Goal: Navigation & Orientation: Understand site structure

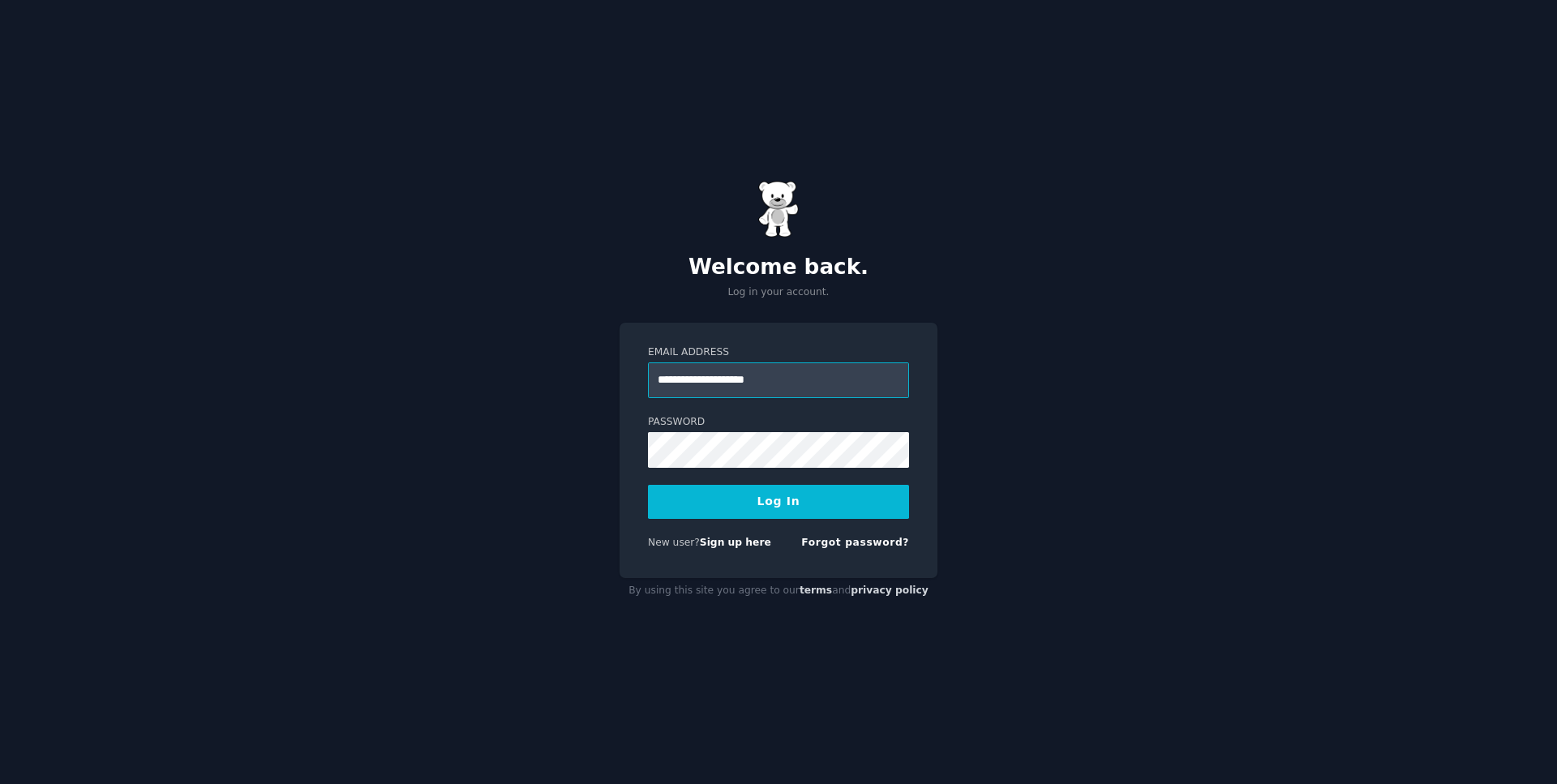
type input "**********"
click at [703, 498] on button "Log In" at bounding box center [778, 502] width 261 height 34
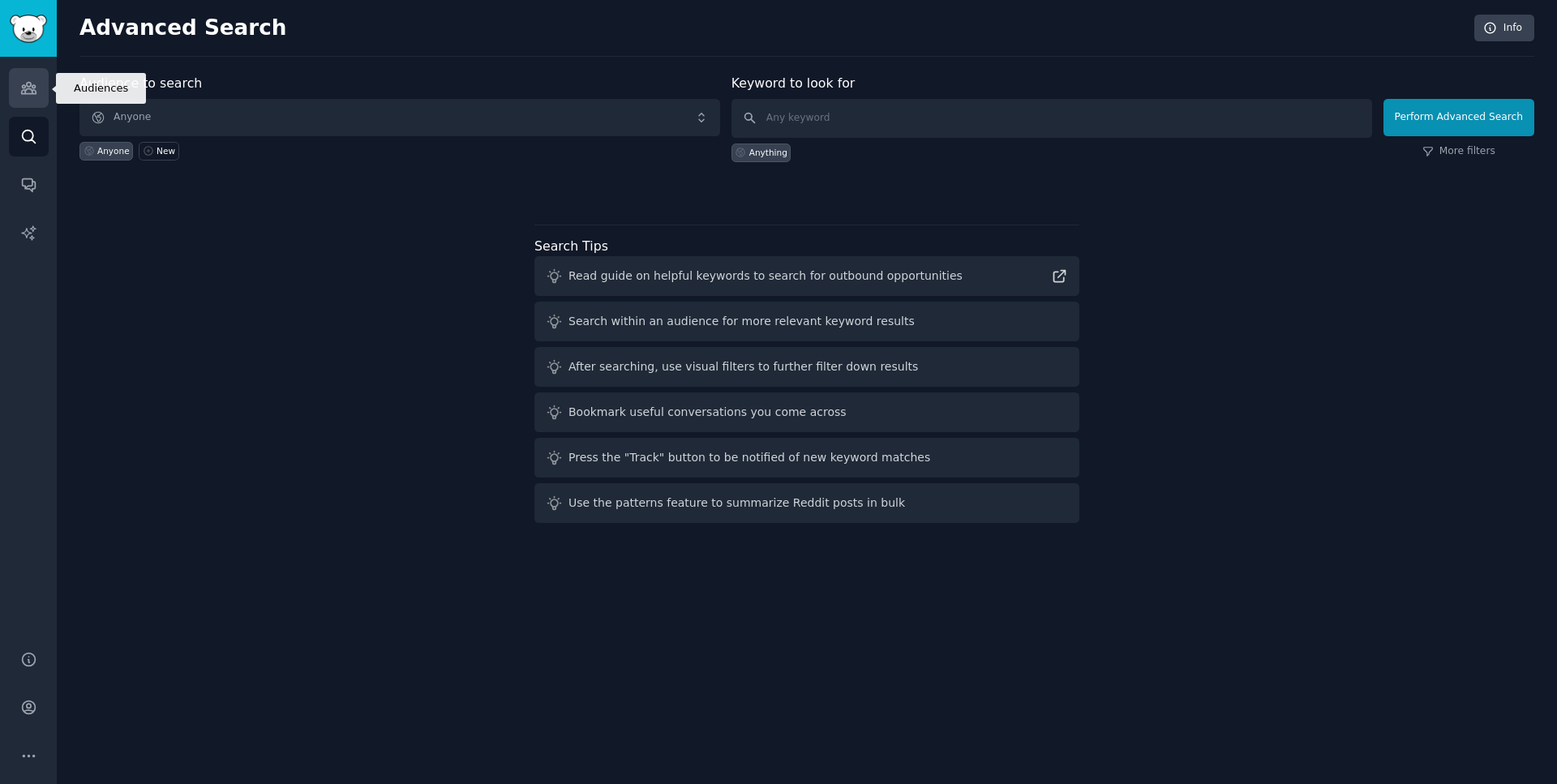
click at [21, 81] on icon "Sidebar" at bounding box center [29, 88] width 17 height 17
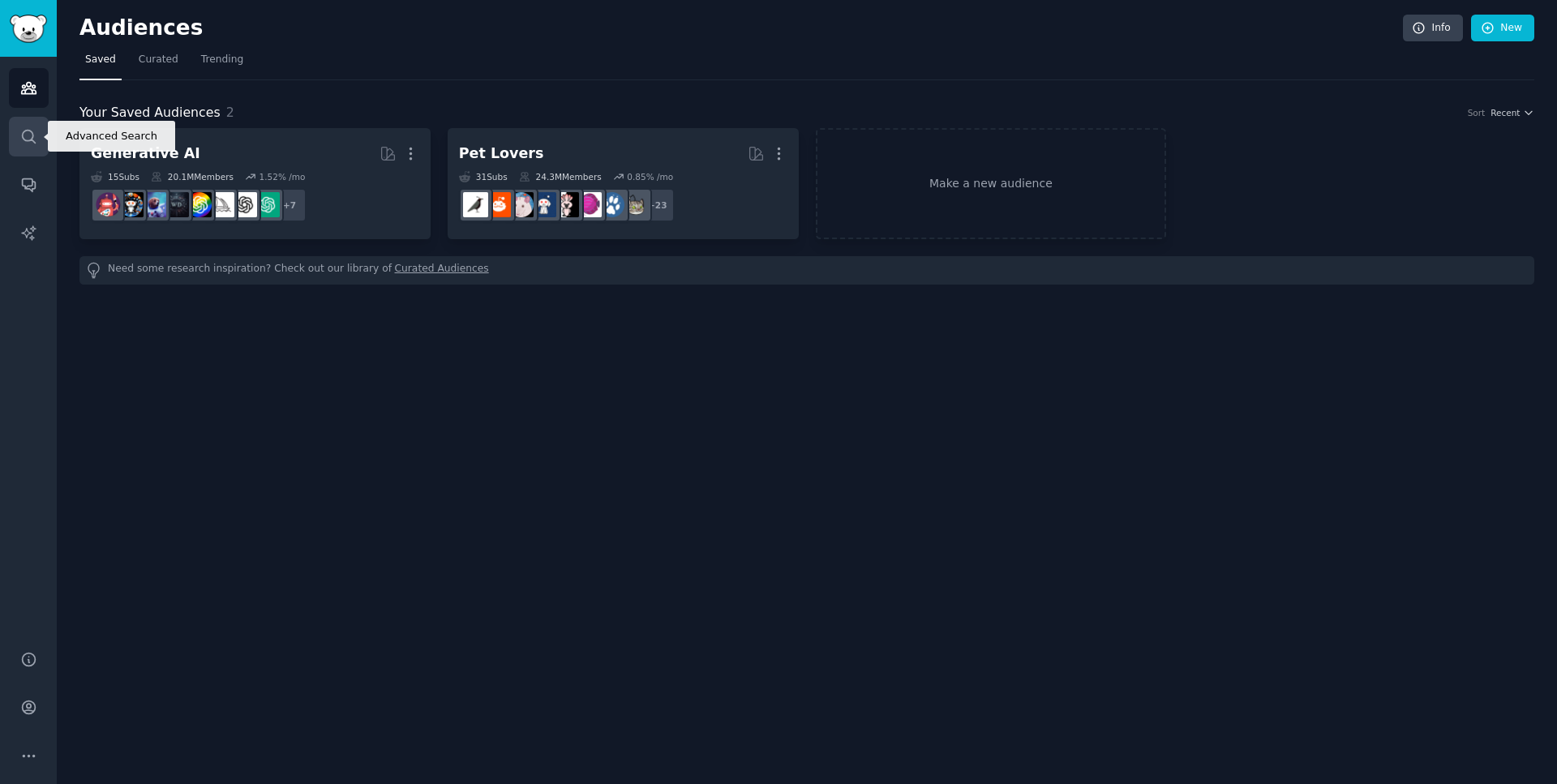
click at [28, 135] on icon "Sidebar" at bounding box center [29, 136] width 17 height 17
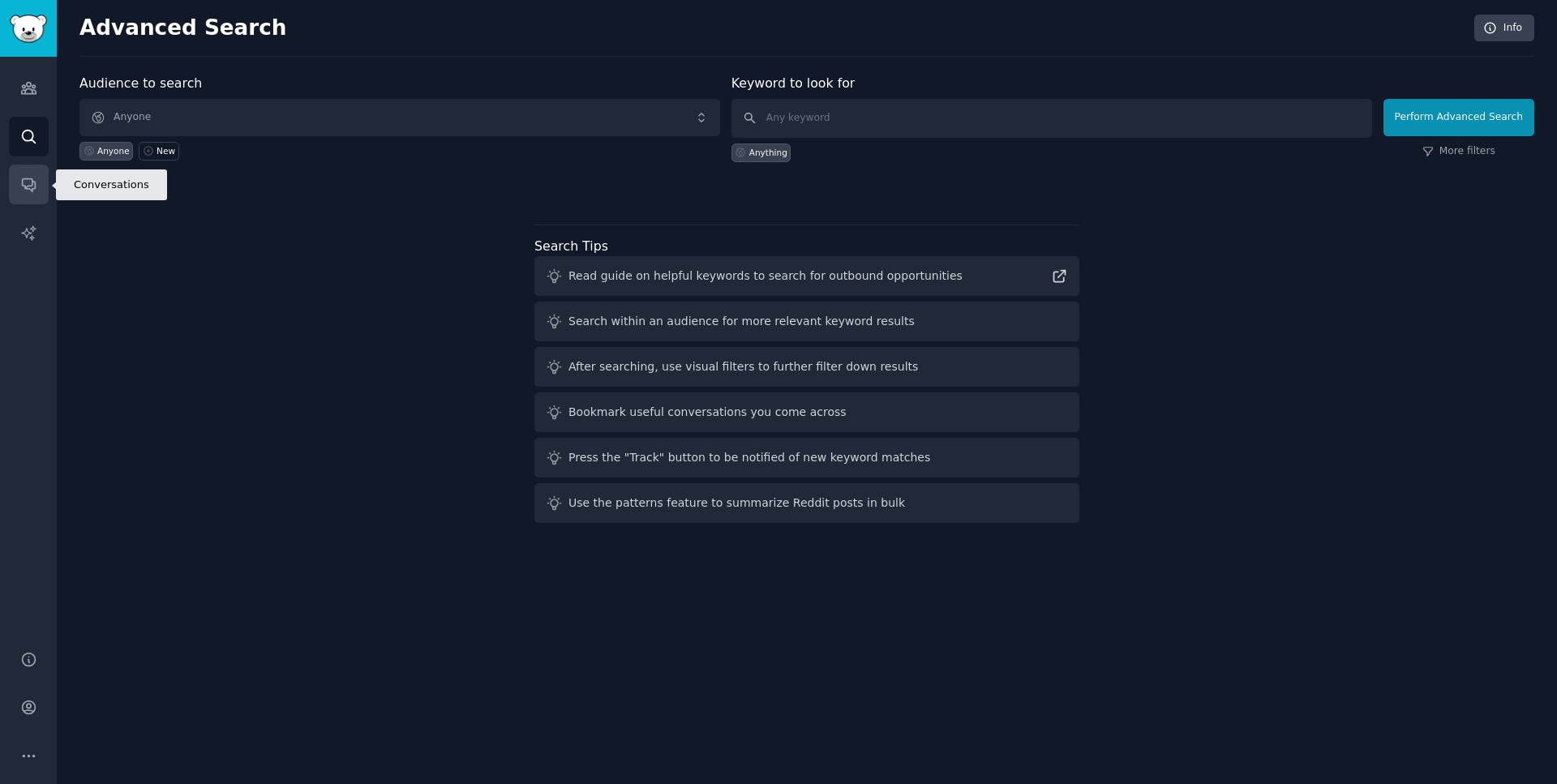
click at [28, 179] on icon "Sidebar" at bounding box center [28, 185] width 13 height 13
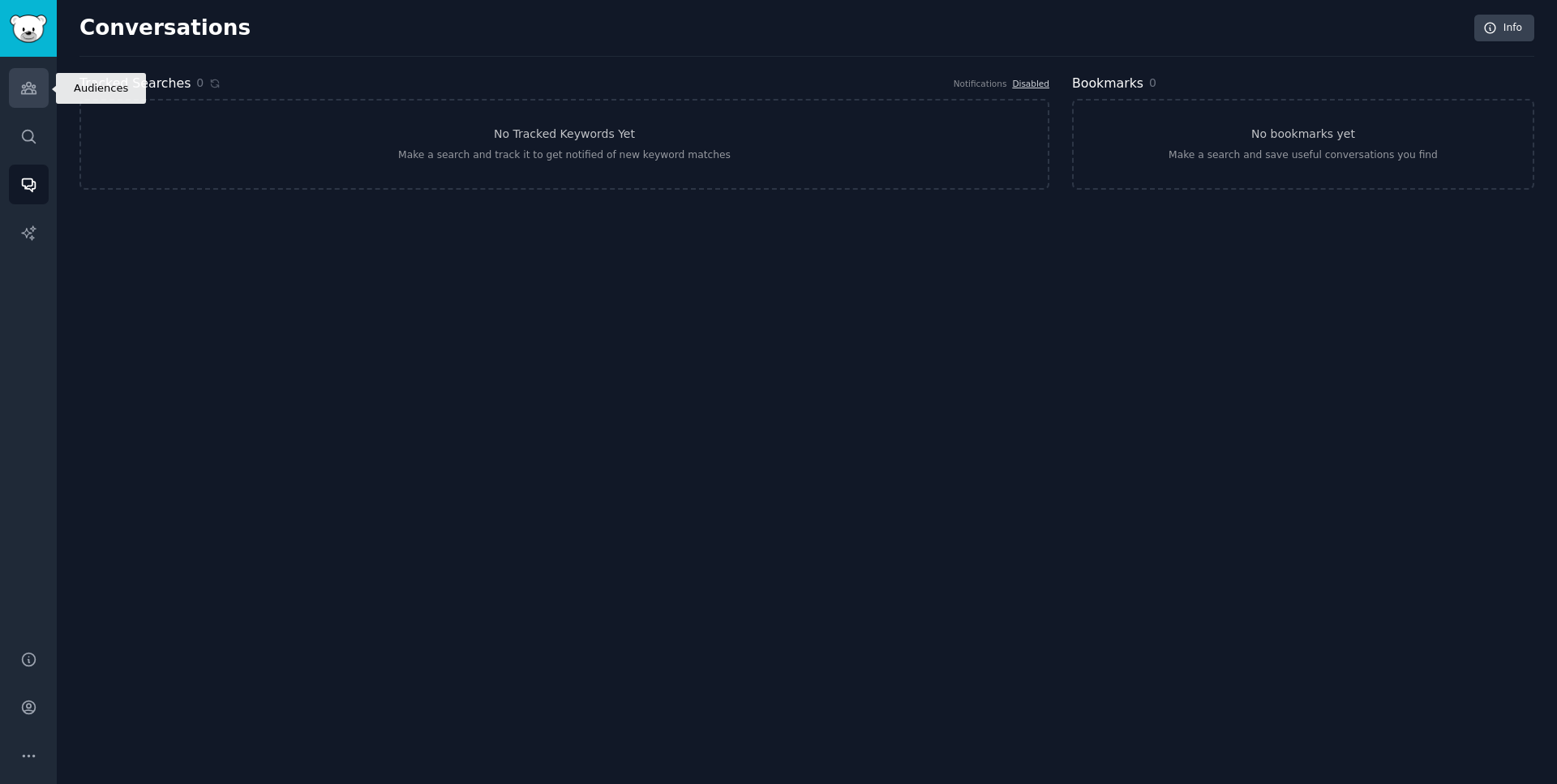
click at [29, 85] on icon "Sidebar" at bounding box center [29, 88] width 17 height 17
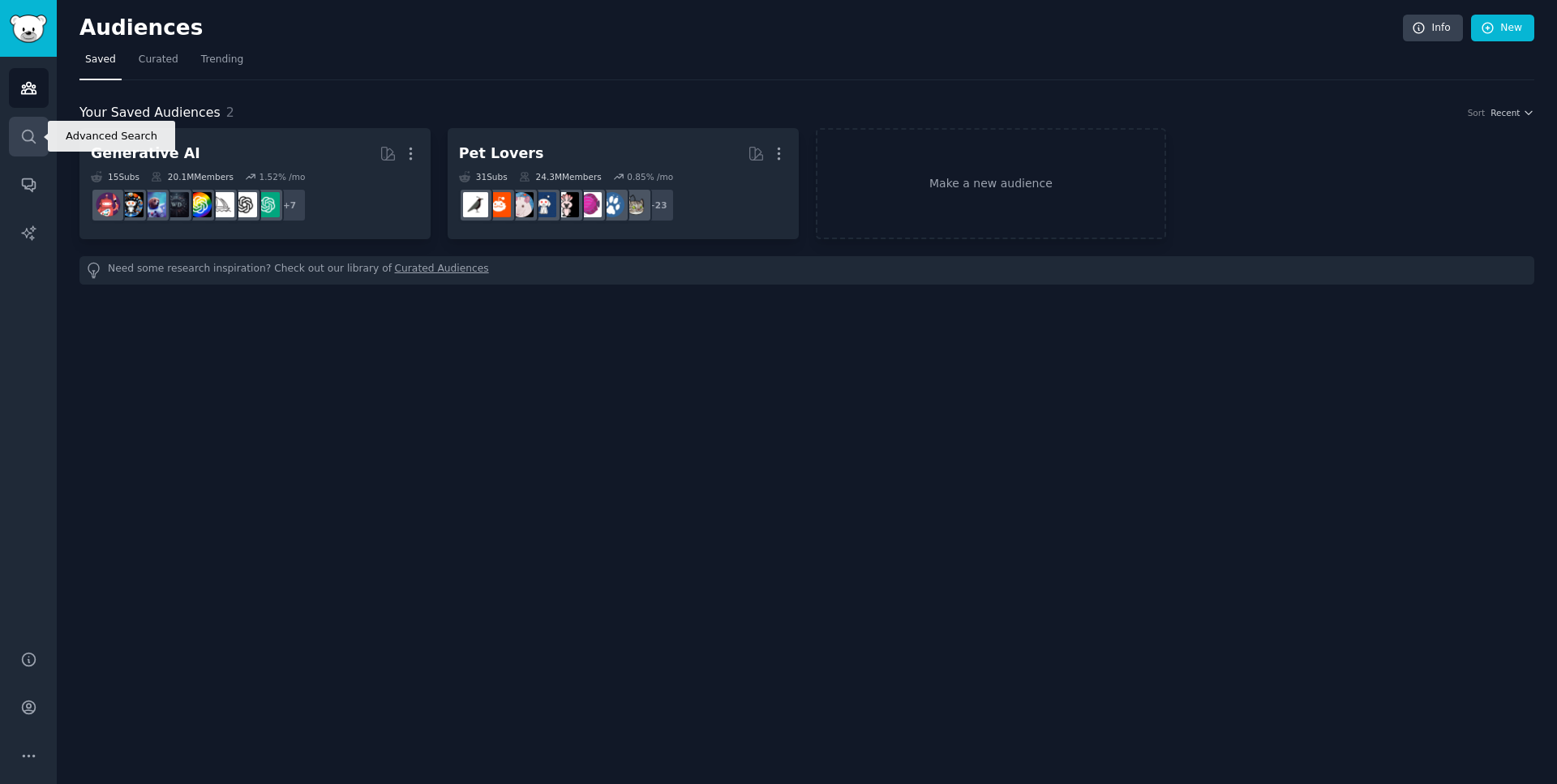
click at [30, 133] on icon "Sidebar" at bounding box center [29, 136] width 17 height 17
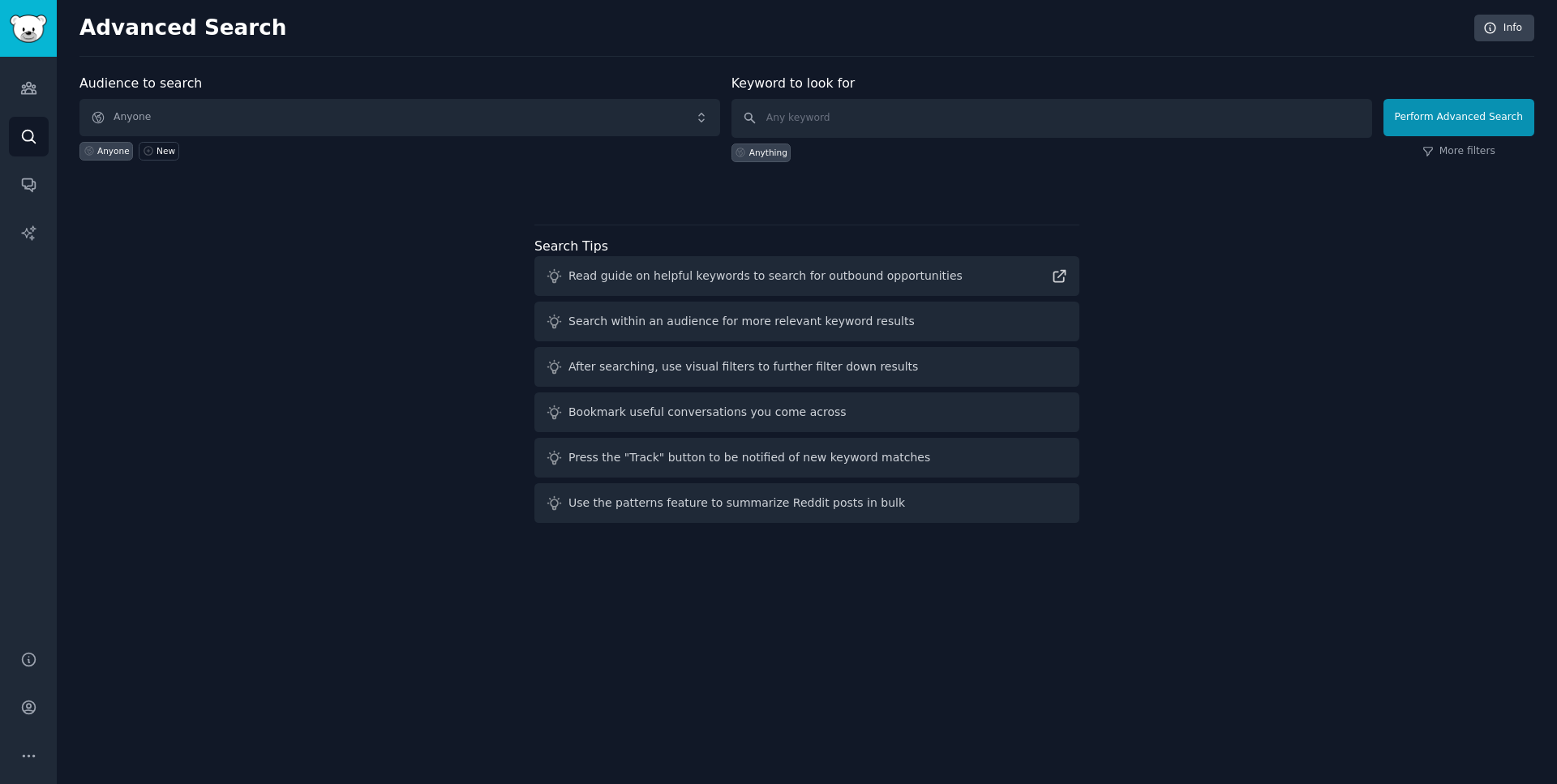
click at [274, 126] on span "Anyone" at bounding box center [399, 117] width 640 height 38
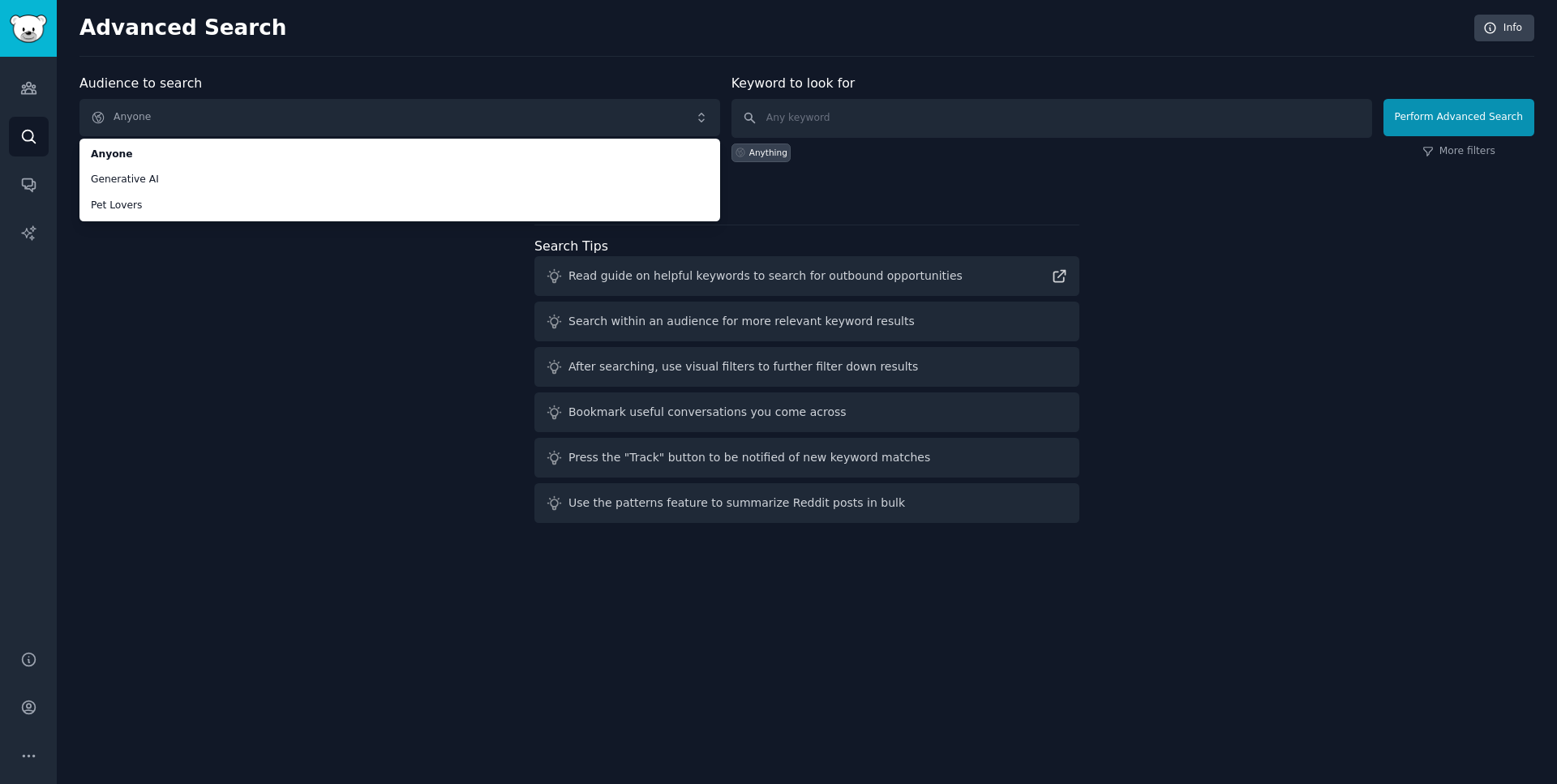
click at [208, 308] on div "Audience to search Anyone Anyone Generative AI Pet Lovers Anyone New Keyword to…" at bounding box center [806, 302] width 1454 height 456
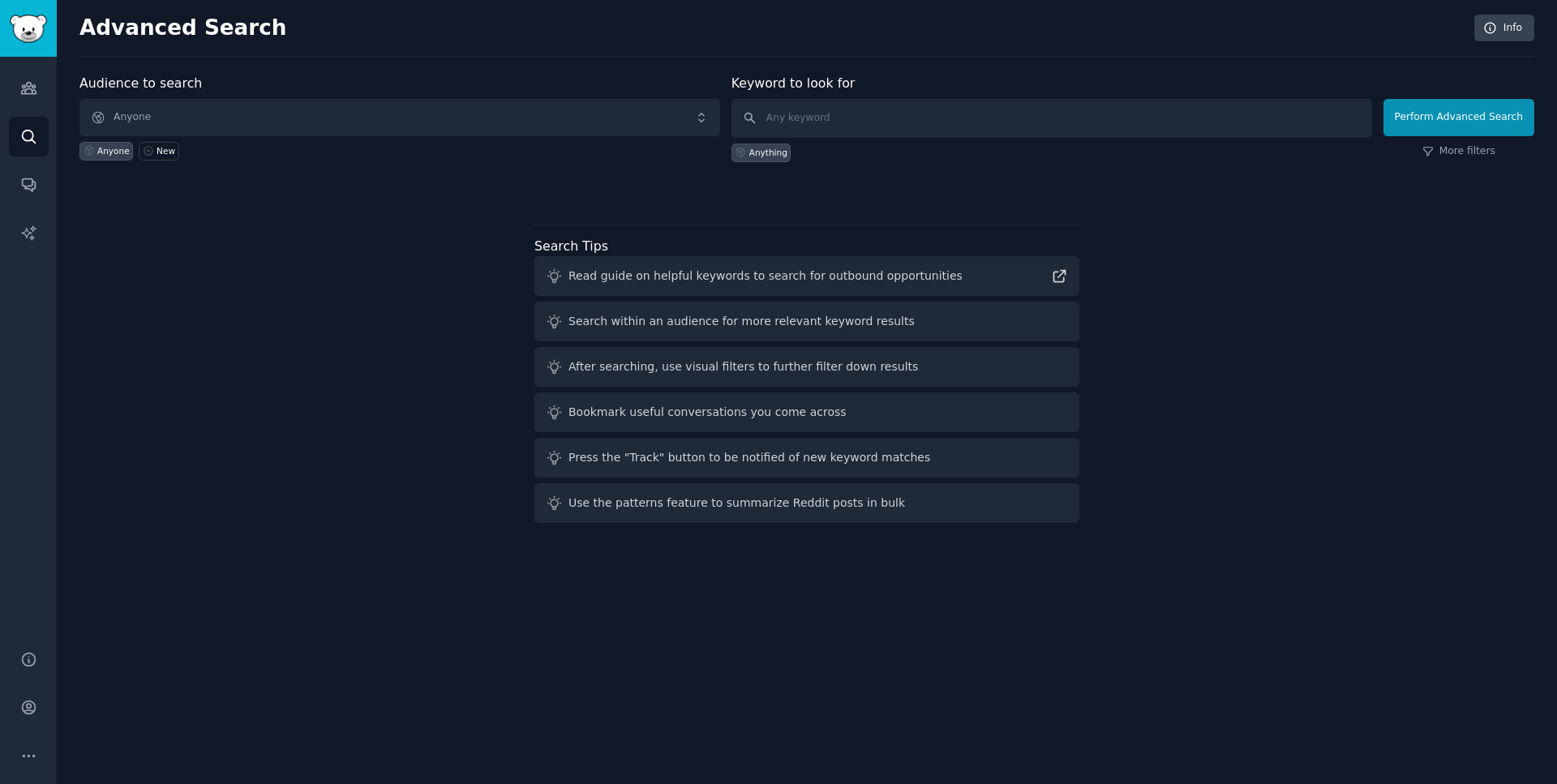
click at [4, 21] on link "Sidebar" at bounding box center [28, 28] width 57 height 57
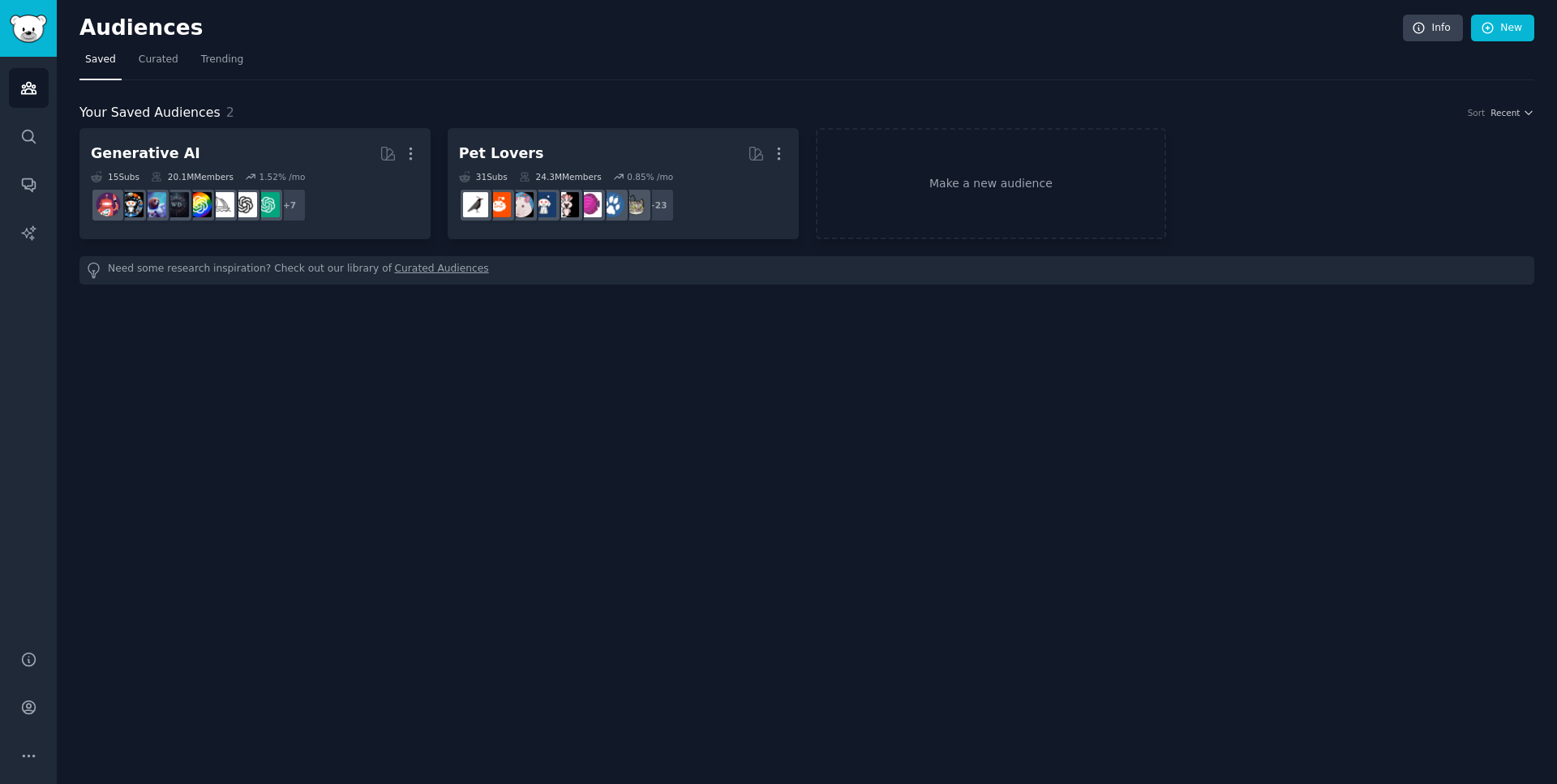
click at [14, 21] on img "Sidebar" at bounding box center [28, 28] width 38 height 28
click at [159, 71] on link "Curated" at bounding box center [159, 63] width 51 height 33
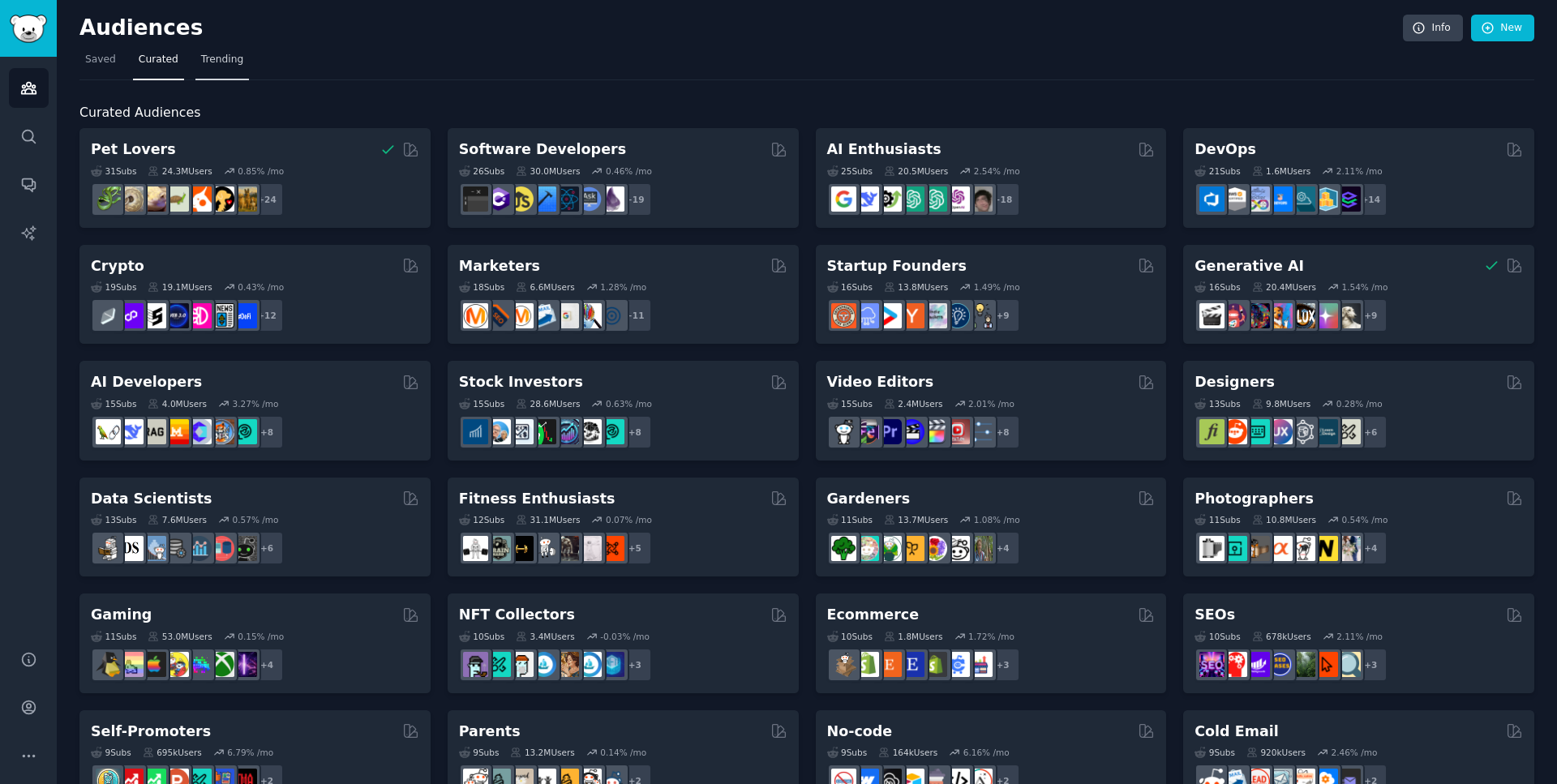
click at [230, 65] on span "Trending" at bounding box center [222, 59] width 42 height 15
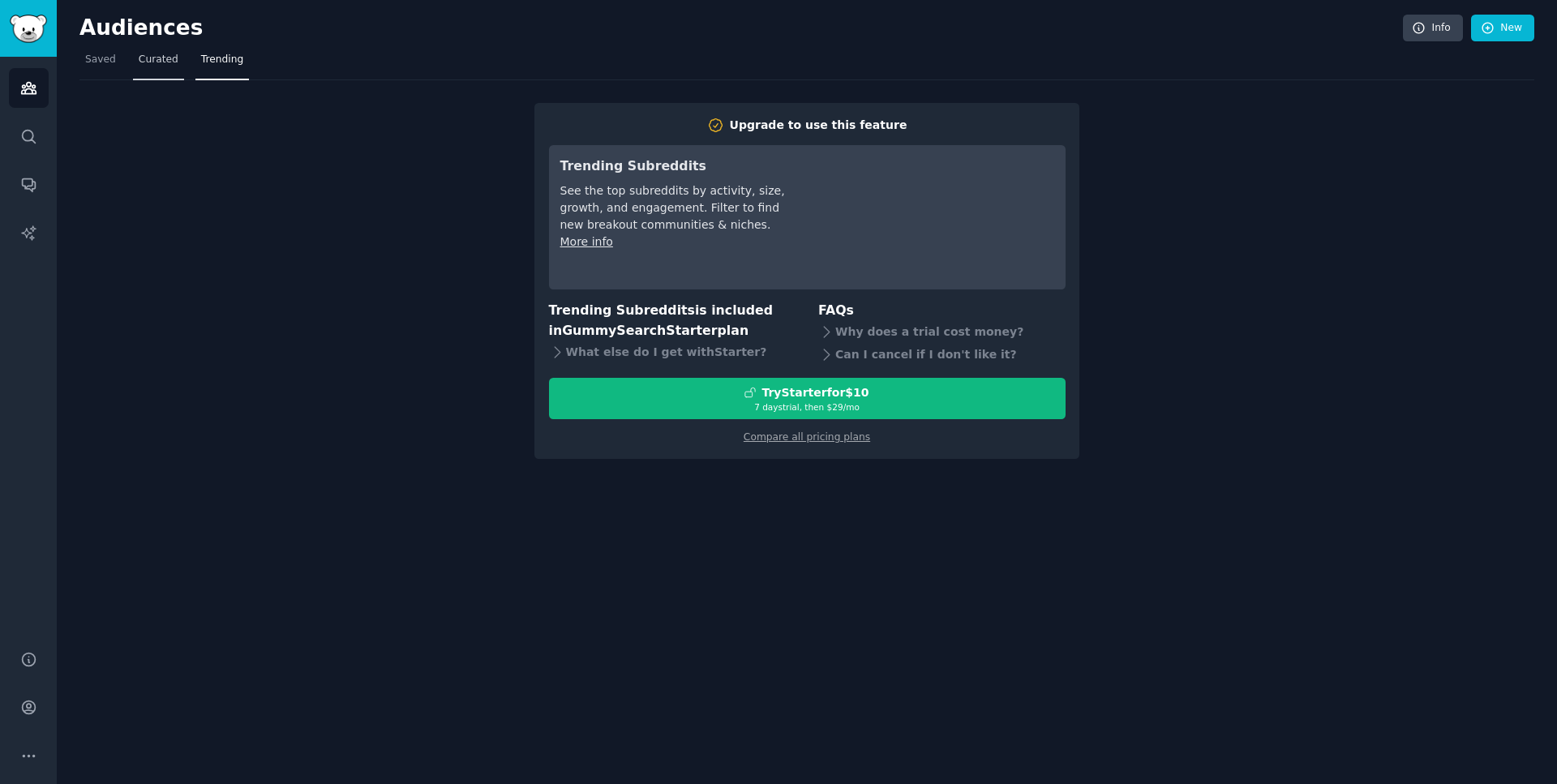
click at [158, 60] on span "Curated" at bounding box center [159, 59] width 39 height 15
